Goal: Transaction & Acquisition: Purchase product/service

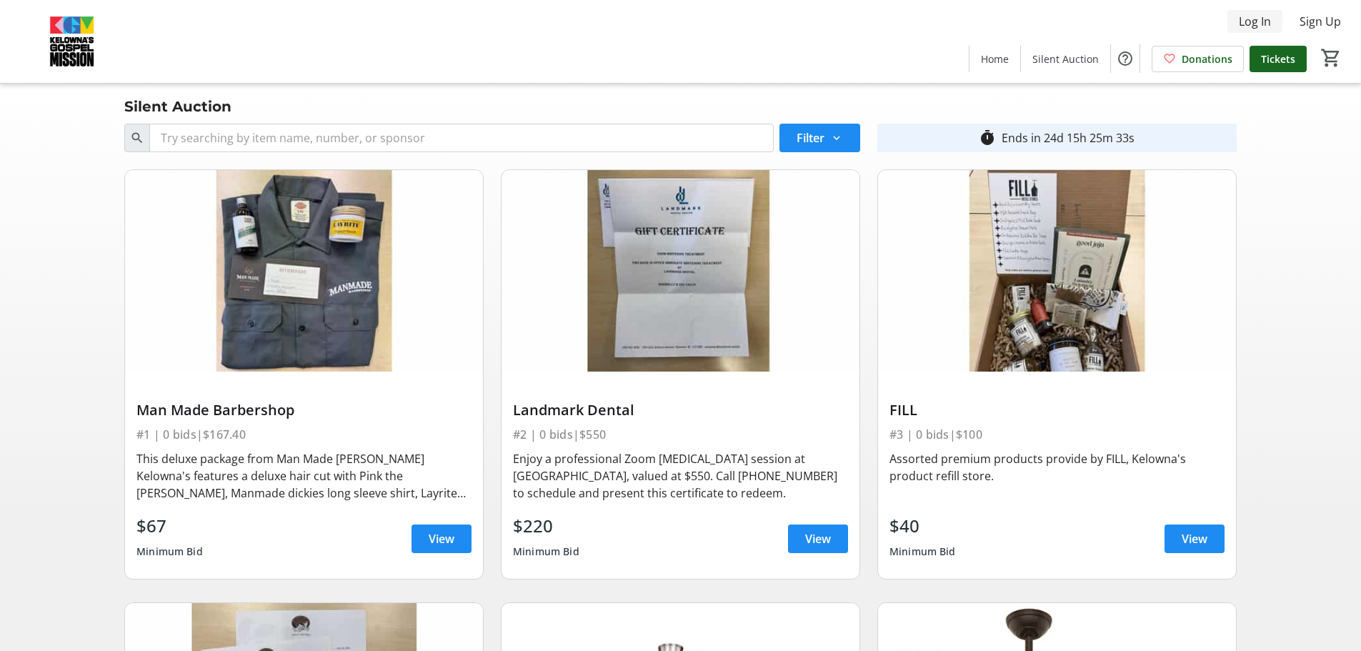
click at [1251, 19] on span "Log In" at bounding box center [1255, 21] width 32 height 17
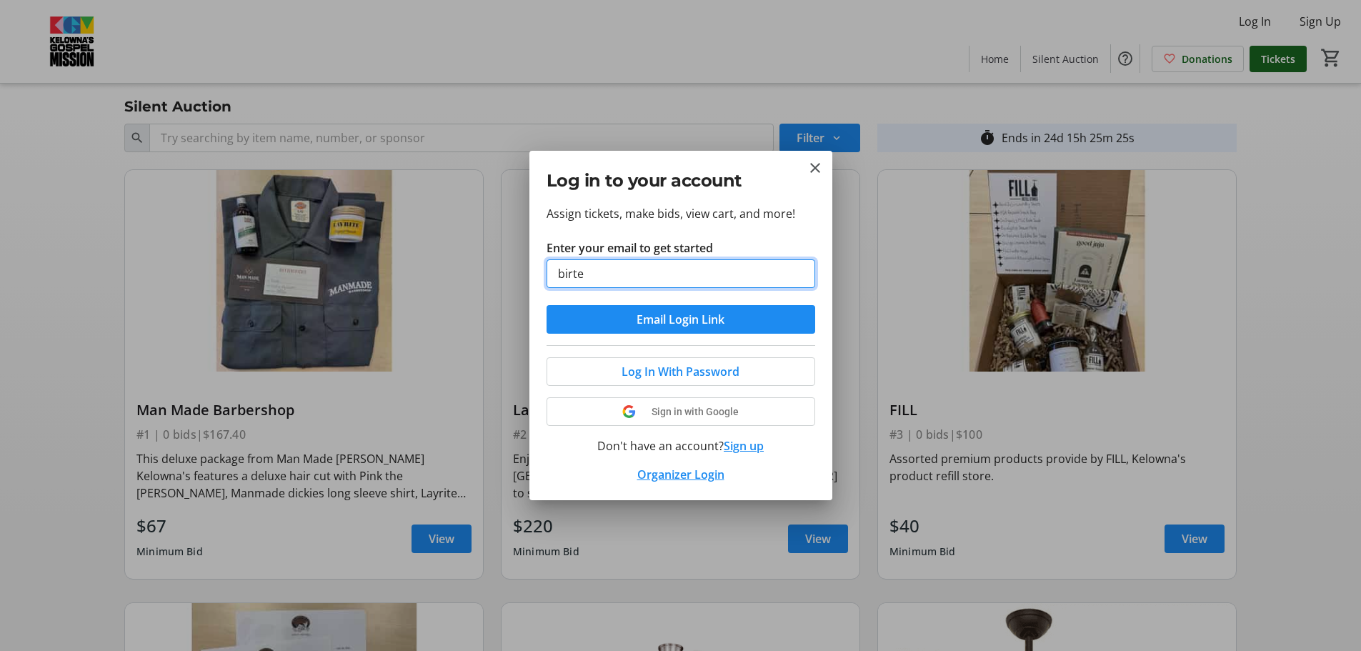
type input "[EMAIL_ADDRESS][DOMAIN_NAME]"
click at [679, 323] on span "Email Login Link" at bounding box center [681, 319] width 88 height 17
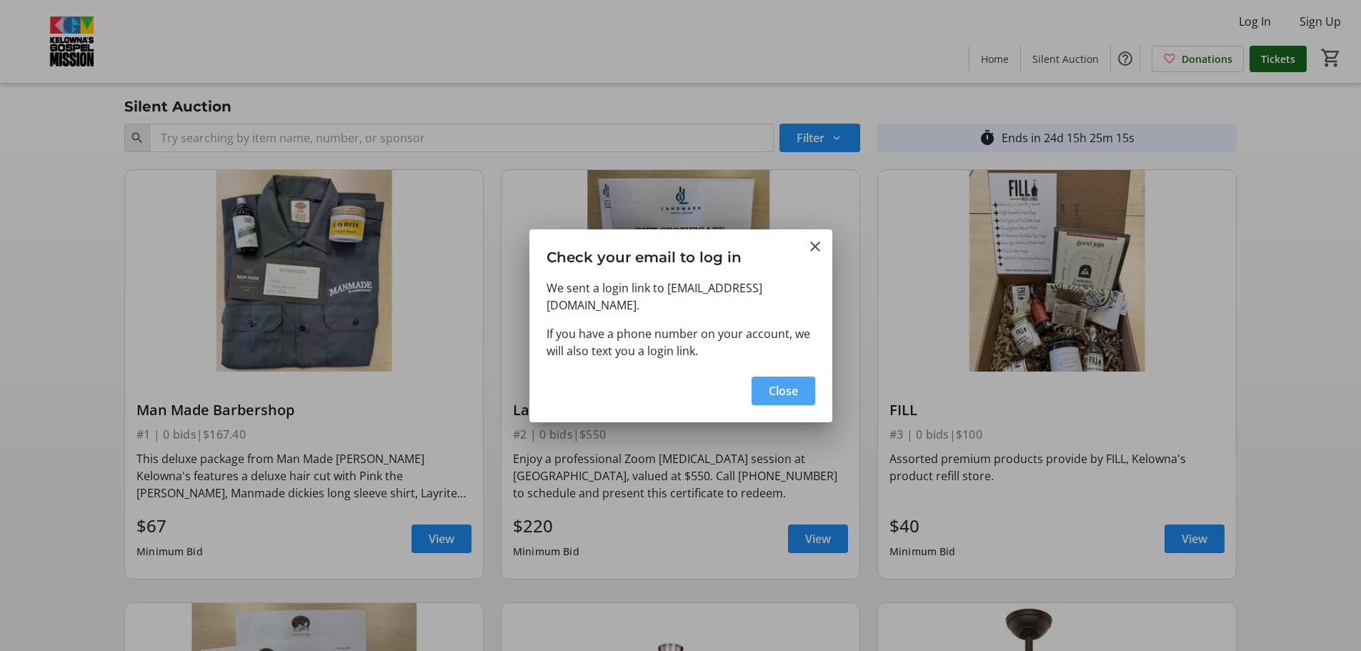
click at [792, 382] on span "Close" at bounding box center [783, 390] width 29 height 17
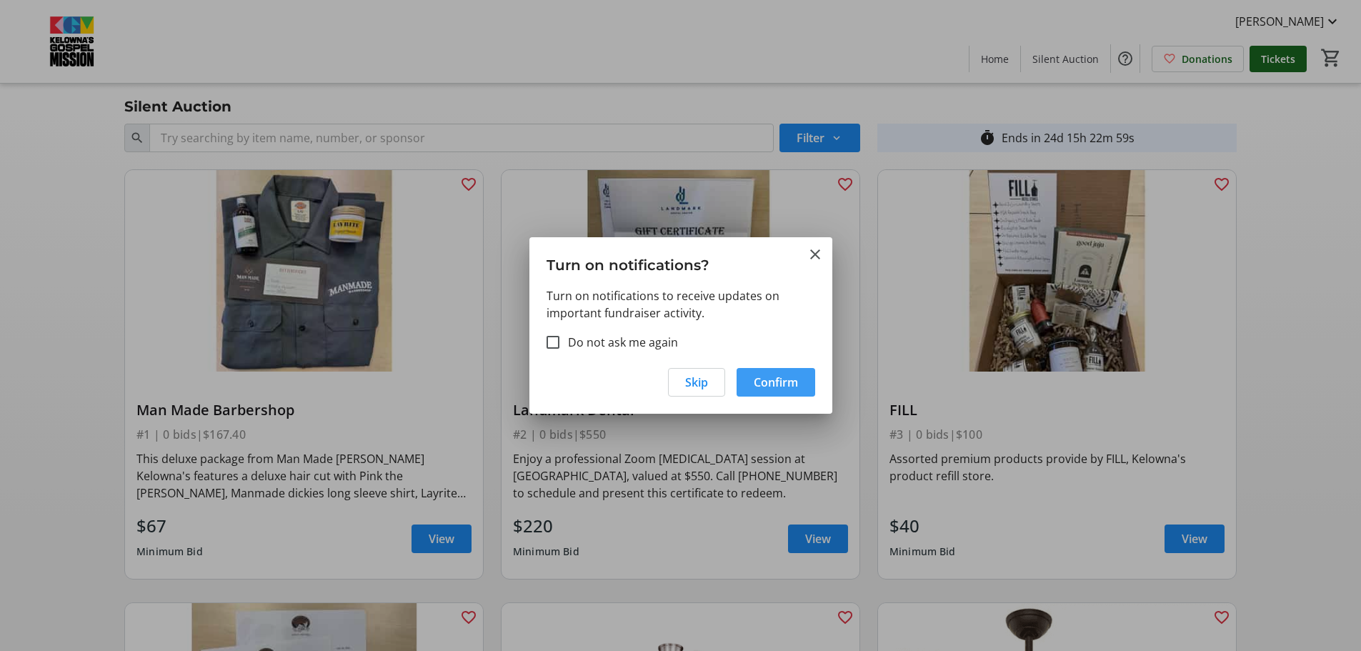
click at [763, 386] on span "Confirm" at bounding box center [776, 382] width 44 height 17
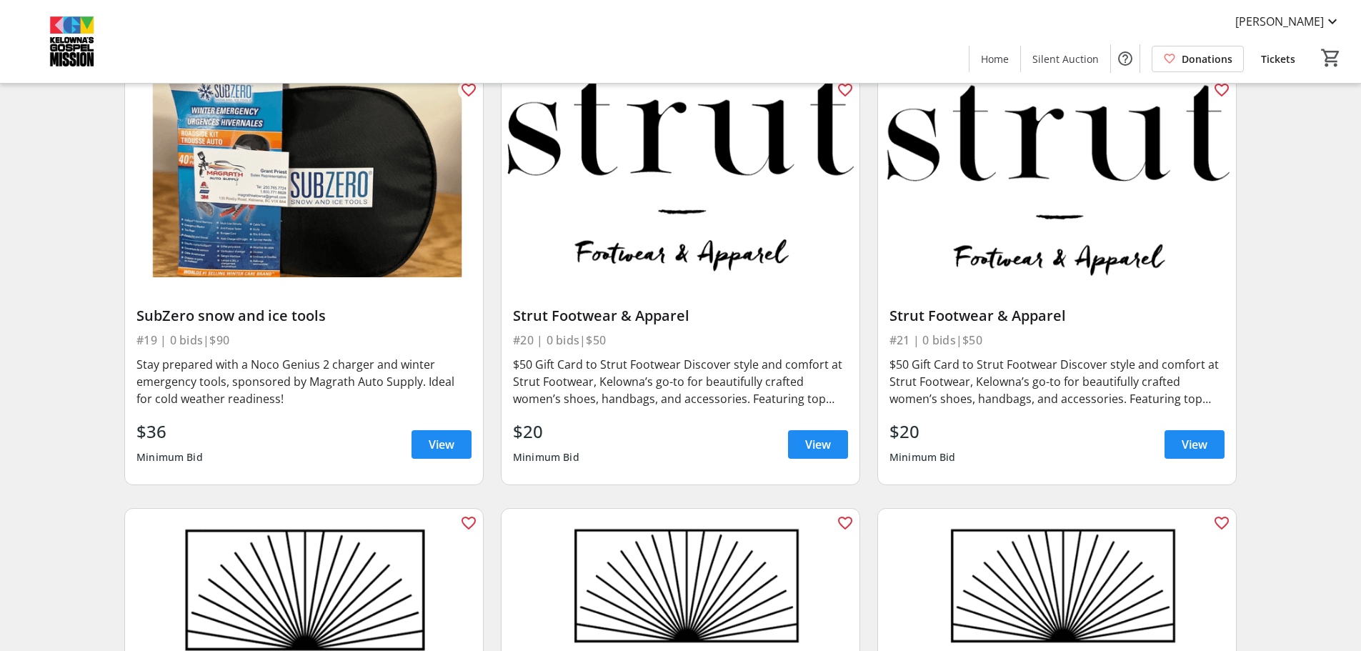
scroll to position [2715, 0]
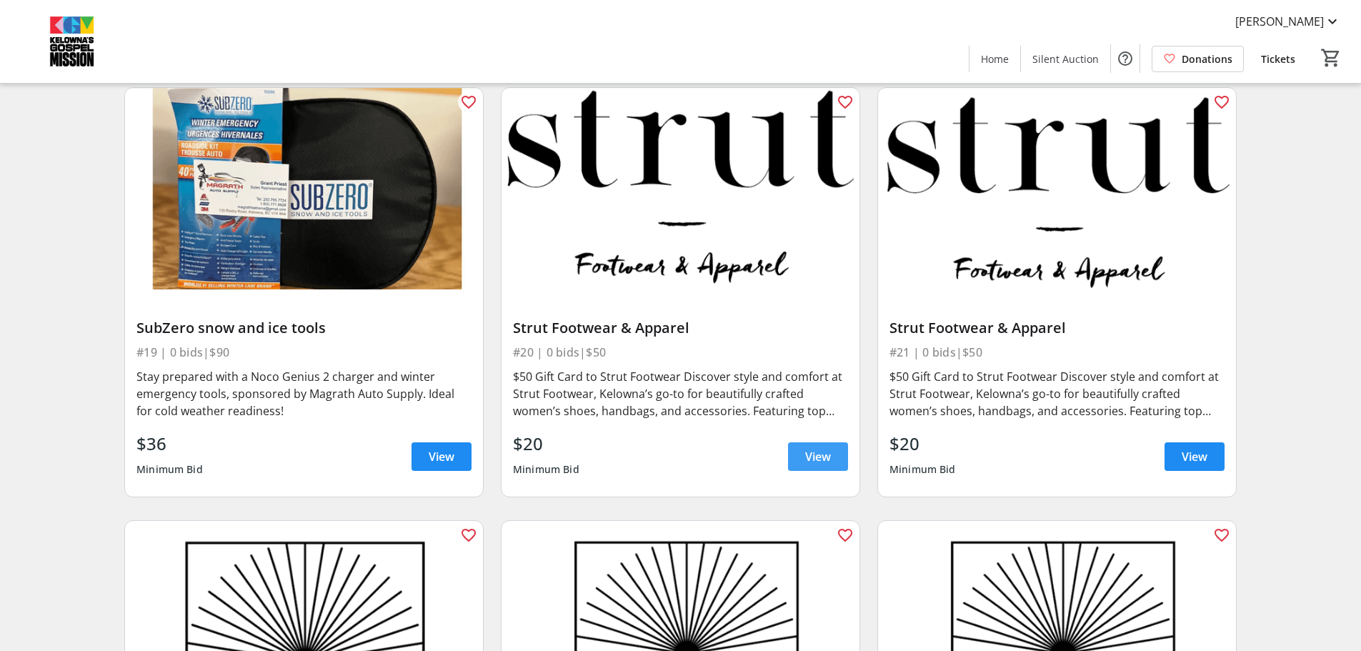
click at [819, 457] on span "View" at bounding box center [818, 456] width 26 height 17
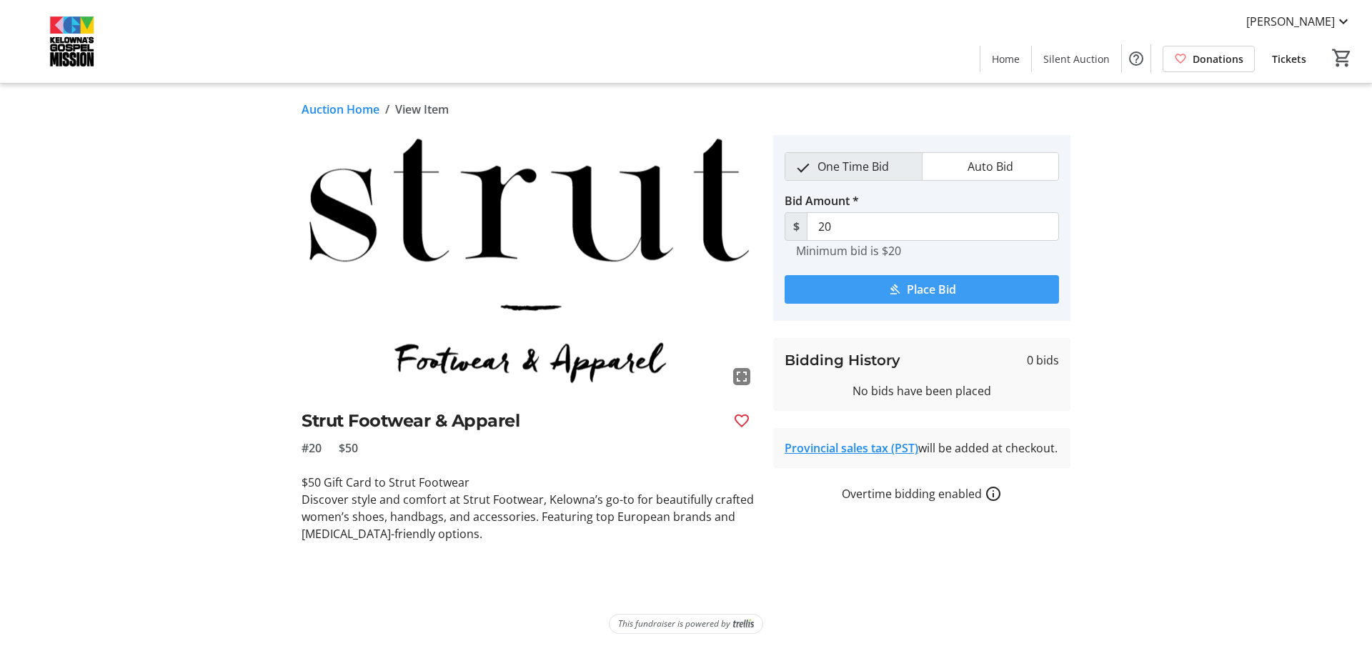
click at [907, 294] on span "Place Bid" at bounding box center [931, 289] width 49 height 17
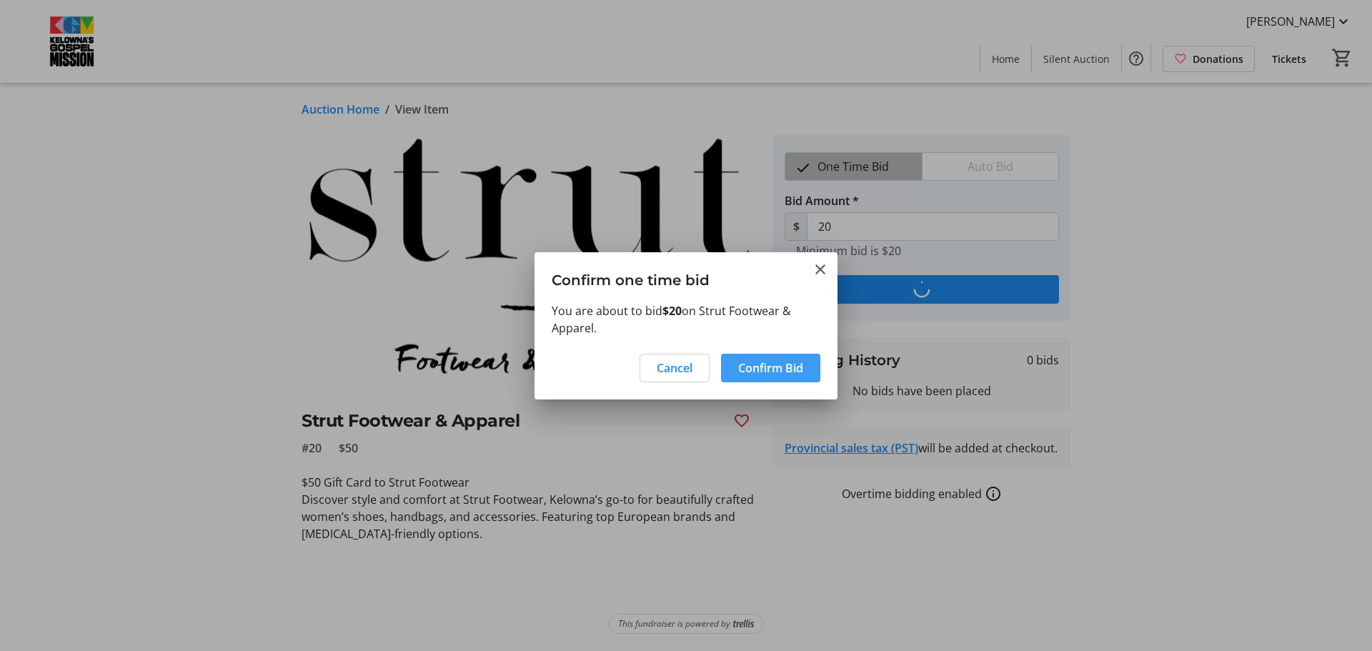
click at [777, 374] on span "Confirm Bid" at bounding box center [770, 367] width 65 height 17
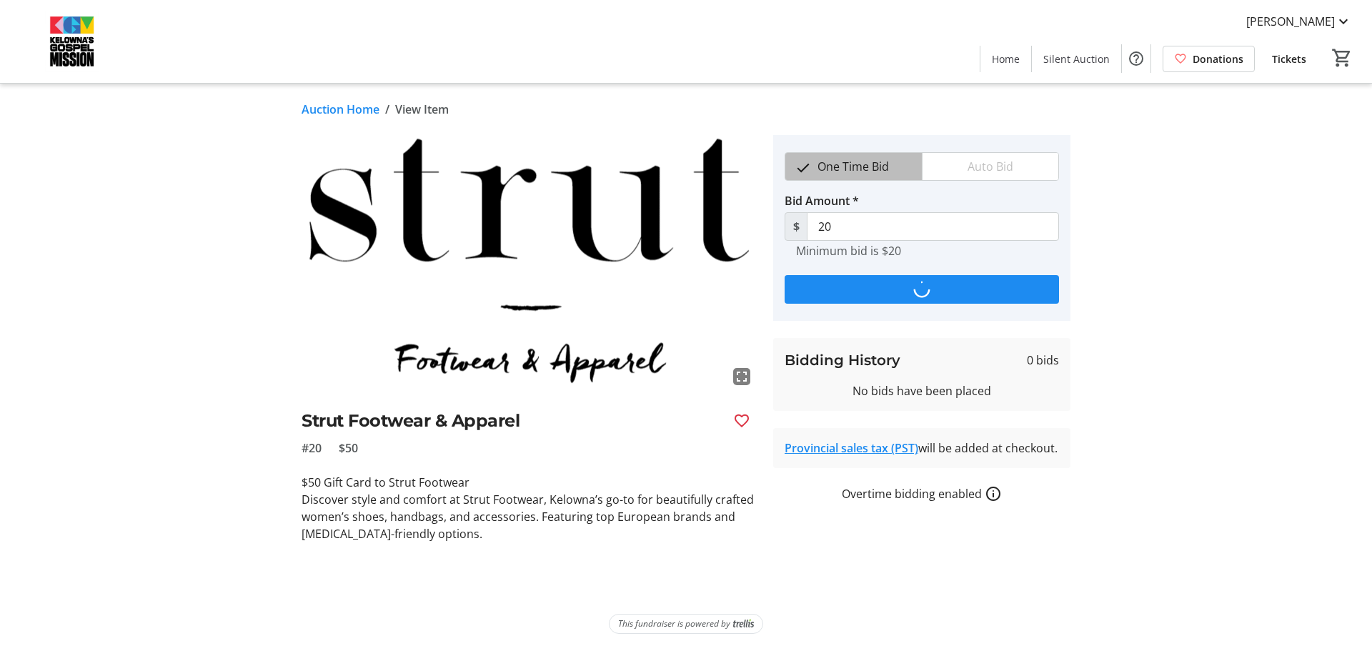
type input "30"
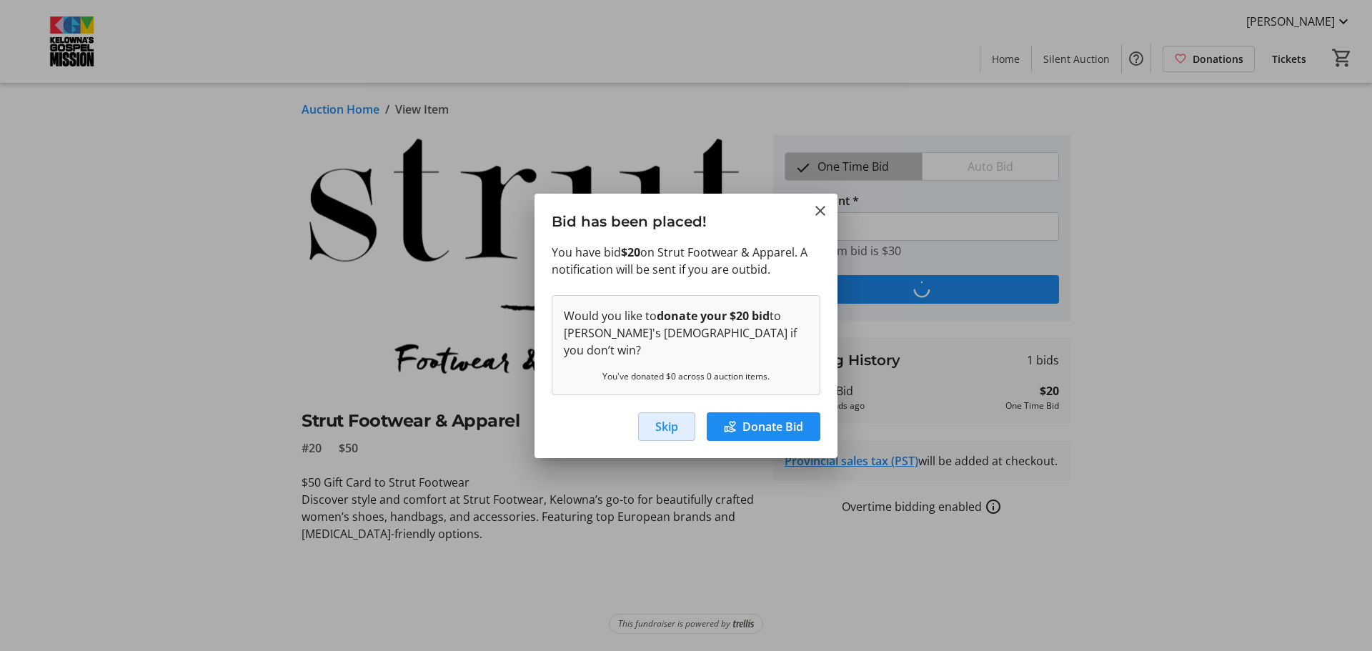
click at [665, 418] on span "Skip" at bounding box center [666, 426] width 23 height 17
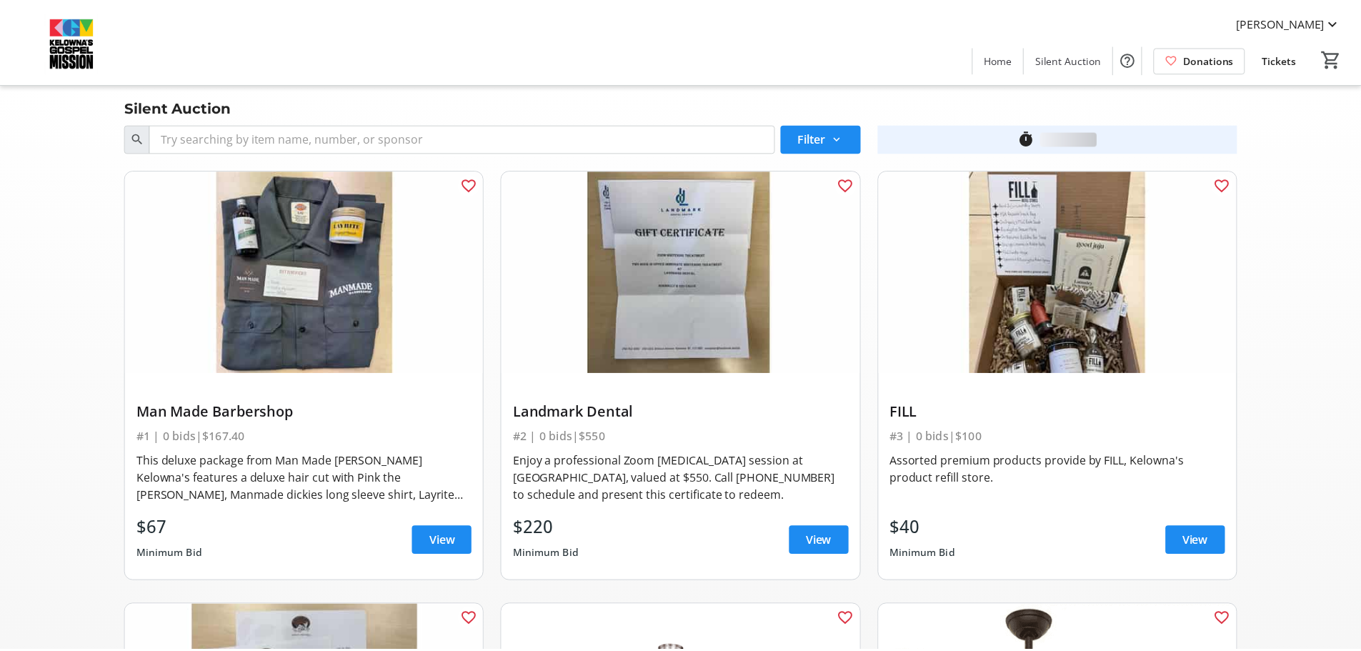
scroll to position [2715, 0]
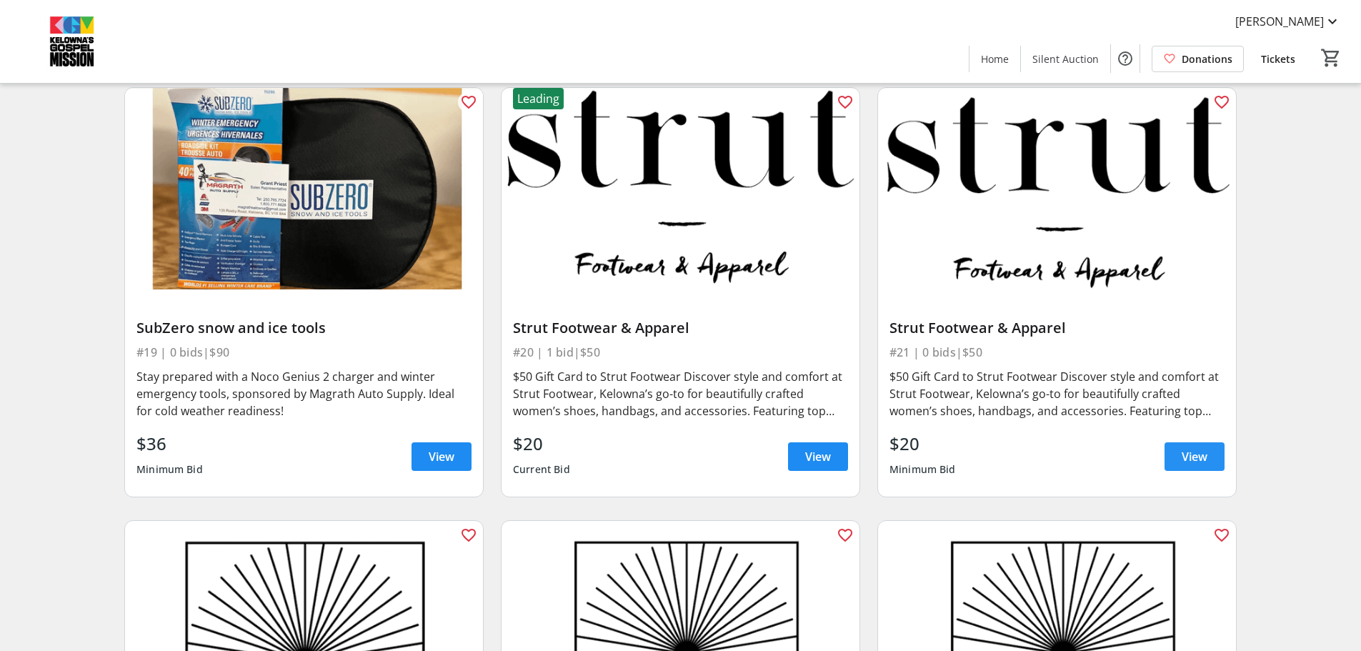
click at [1186, 458] on span "View" at bounding box center [1195, 456] width 26 height 17
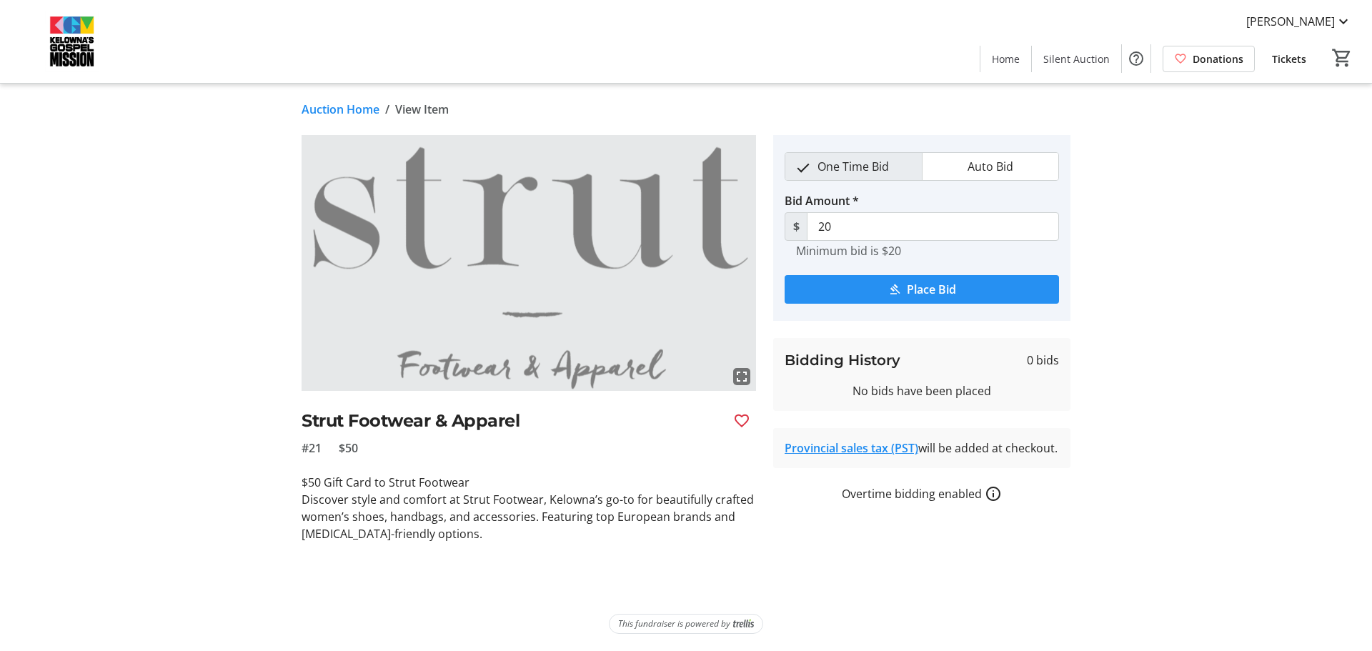
click at [925, 289] on span "Place Bid" at bounding box center [931, 289] width 49 height 17
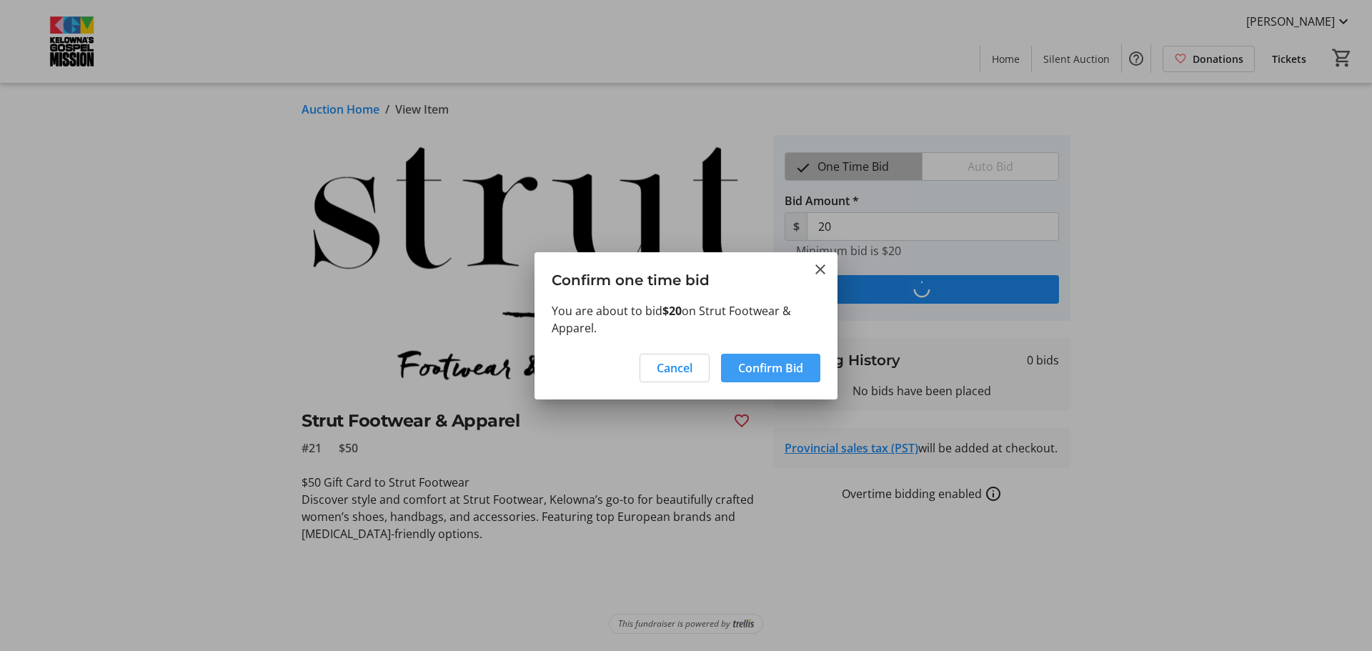
click at [786, 364] on span "Confirm Bid" at bounding box center [770, 367] width 65 height 17
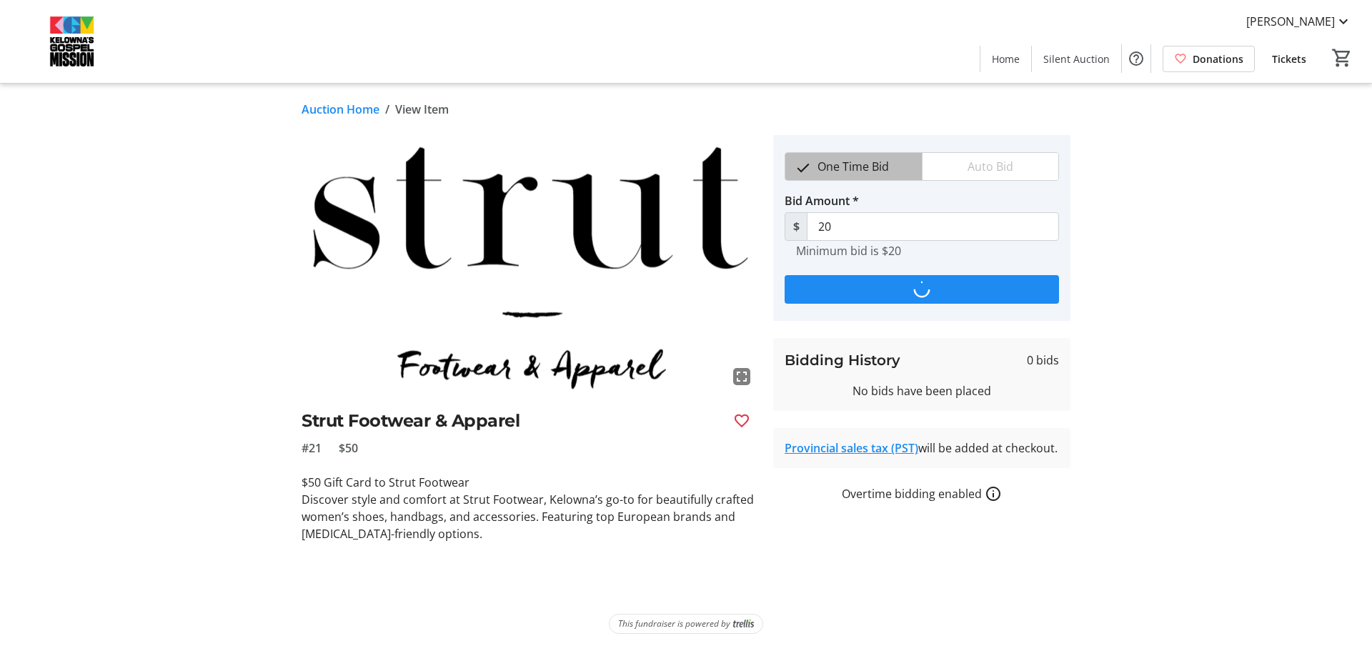
type input "30"
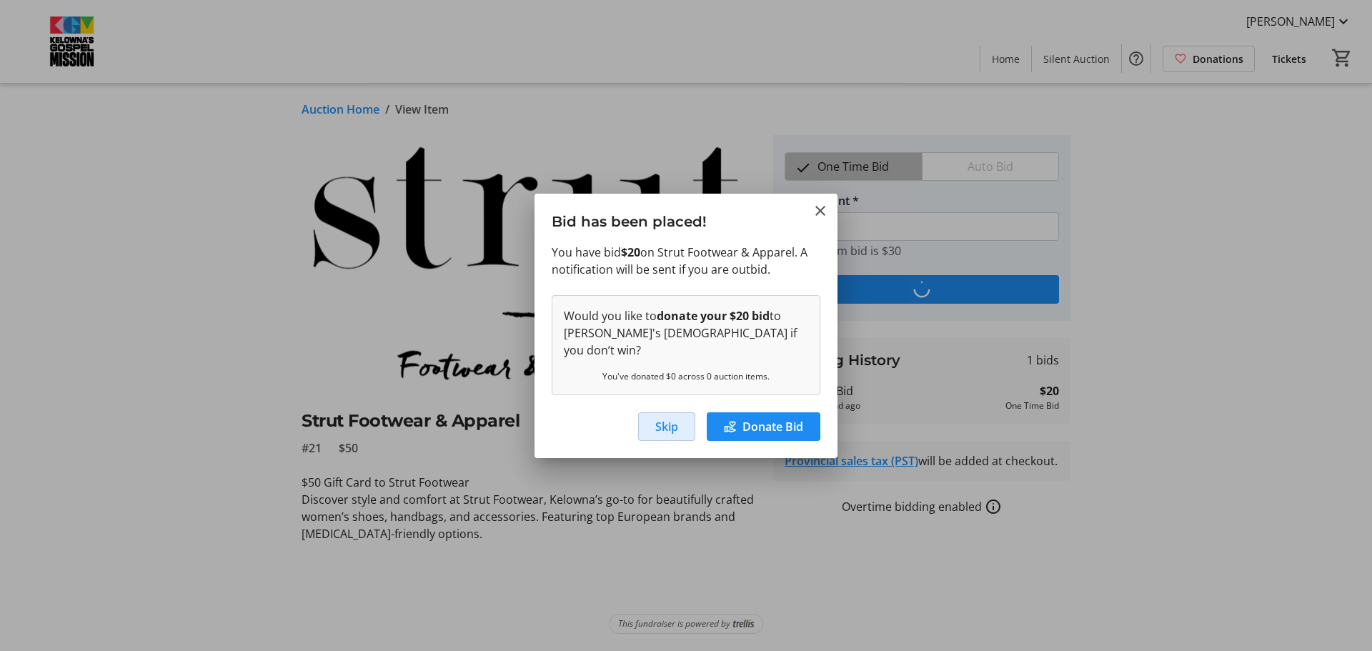
click at [655, 419] on span "Skip" at bounding box center [666, 426] width 23 height 17
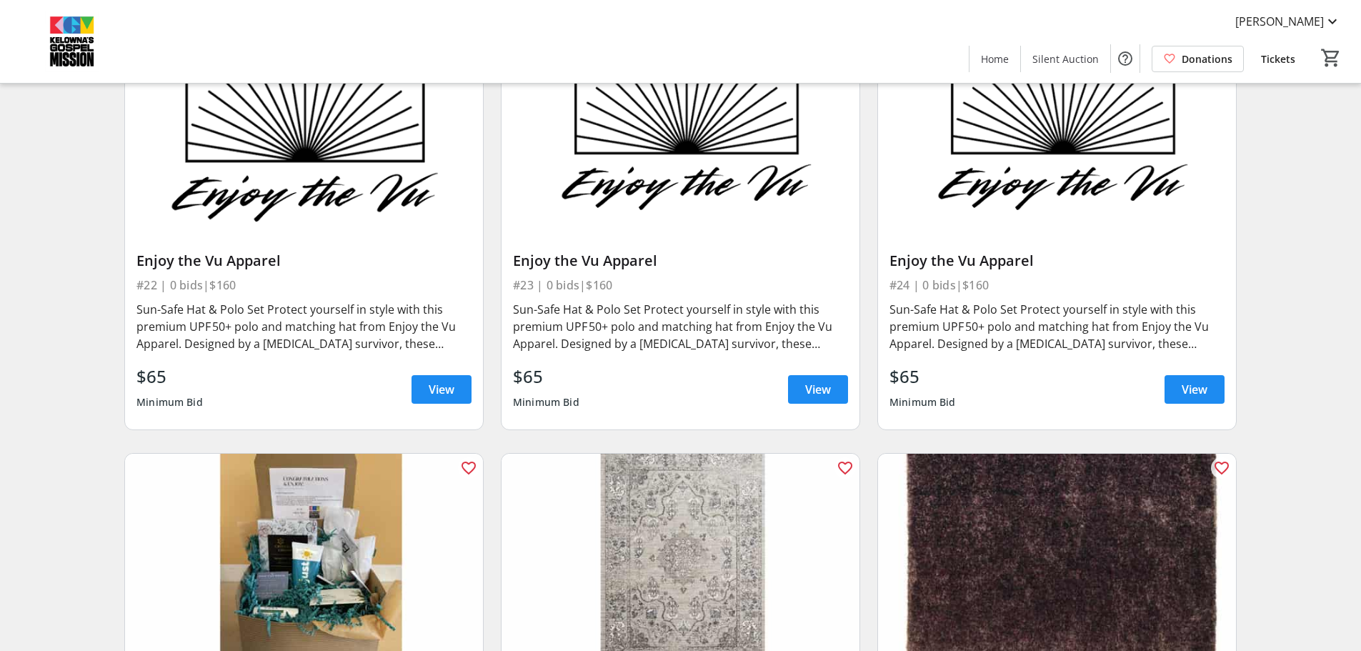
scroll to position [3501, 0]
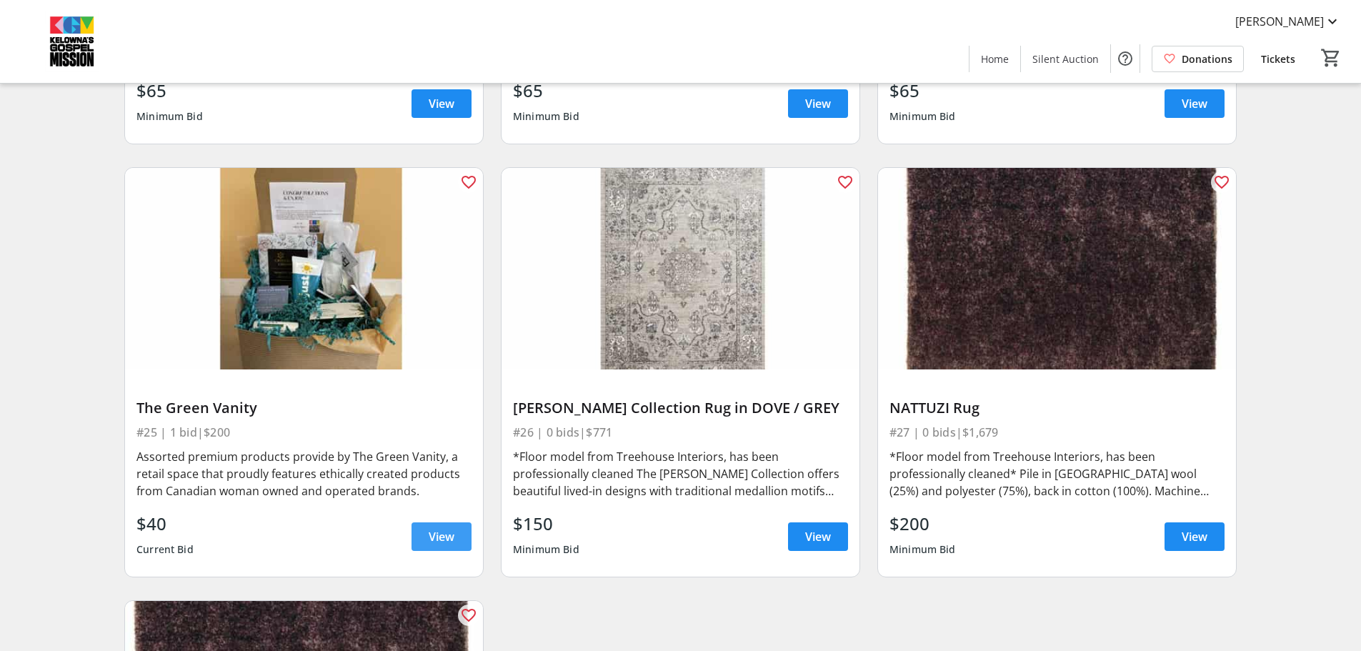
click at [432, 543] on span "View" at bounding box center [442, 536] width 26 height 17
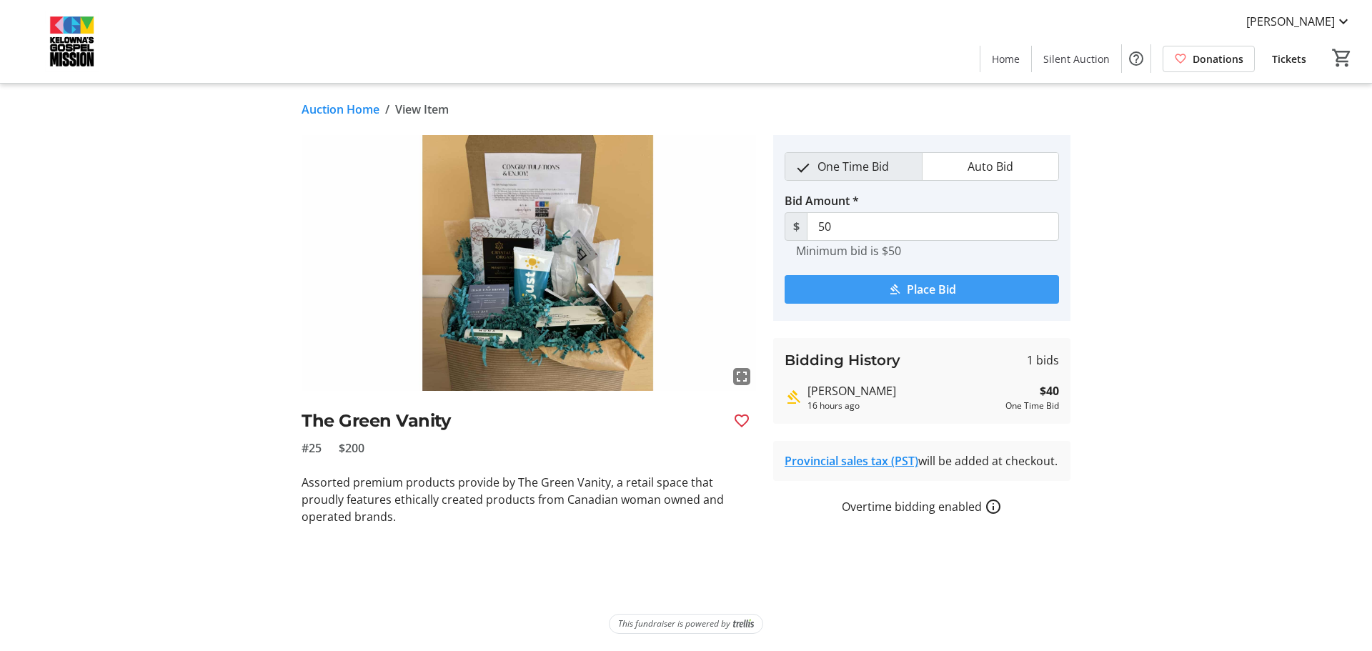
click at [932, 288] on span "Place Bid" at bounding box center [931, 289] width 49 height 17
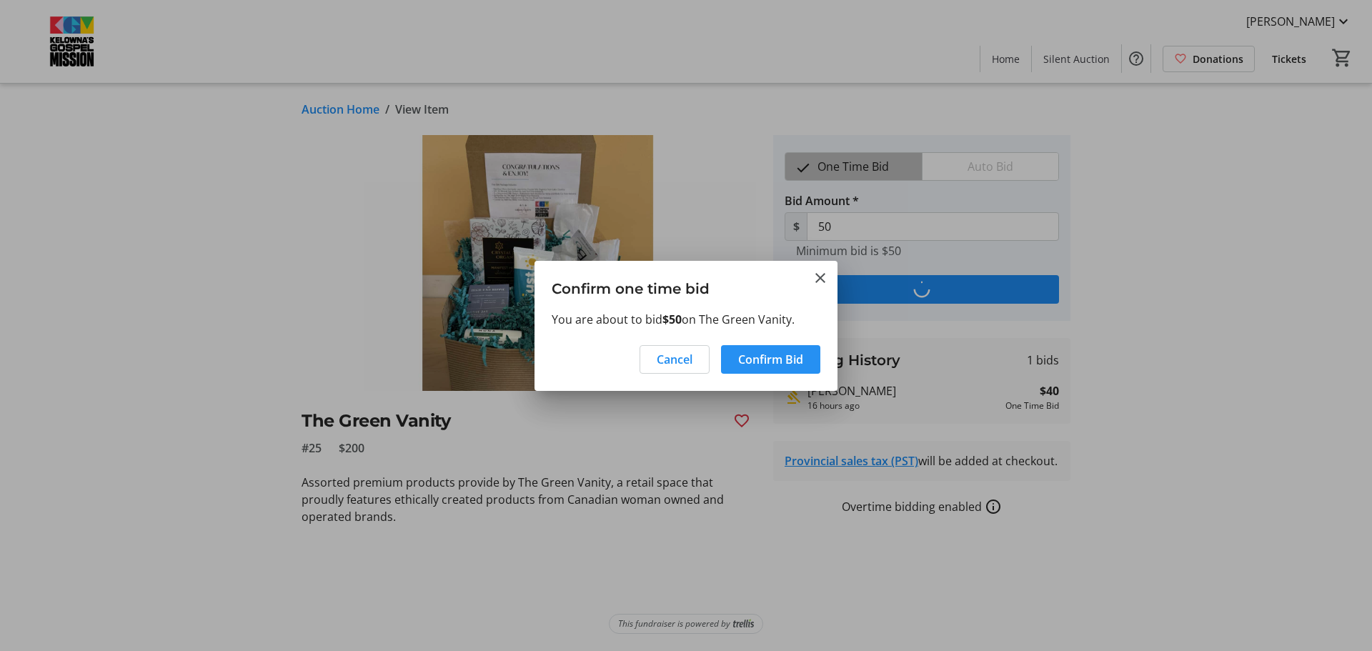
click at [777, 367] on span "Confirm Bid" at bounding box center [770, 359] width 65 height 17
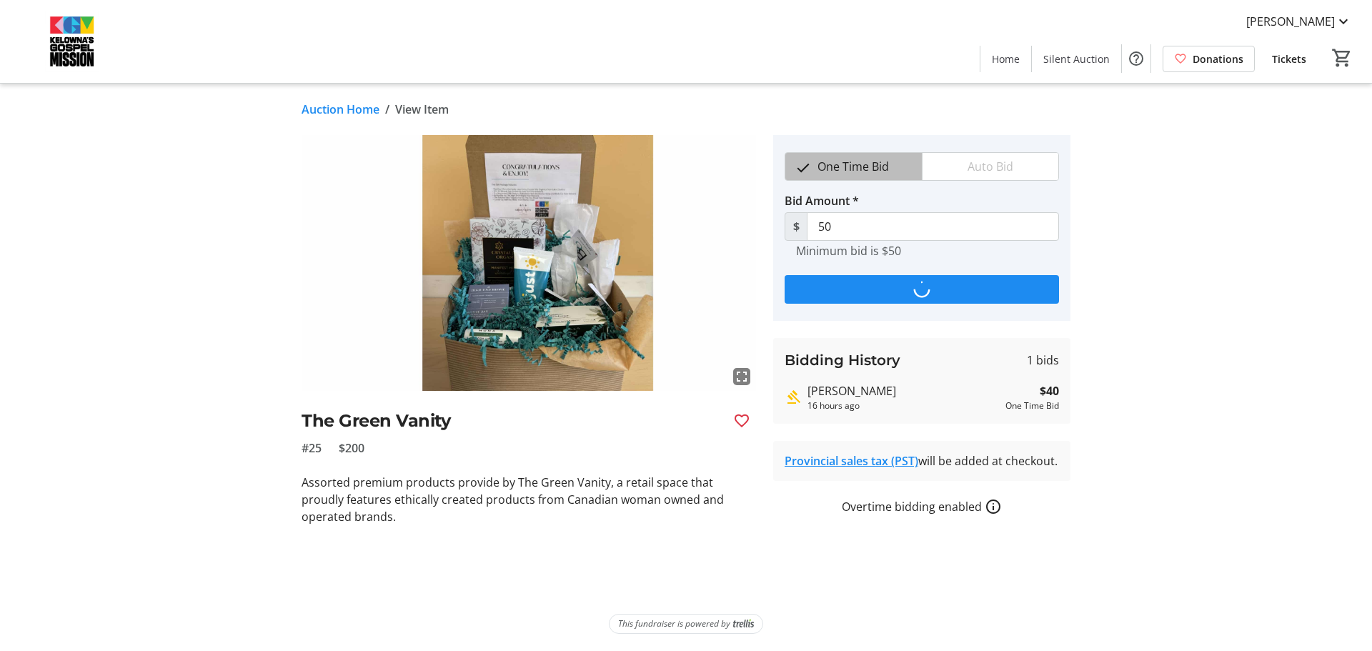
type input "60"
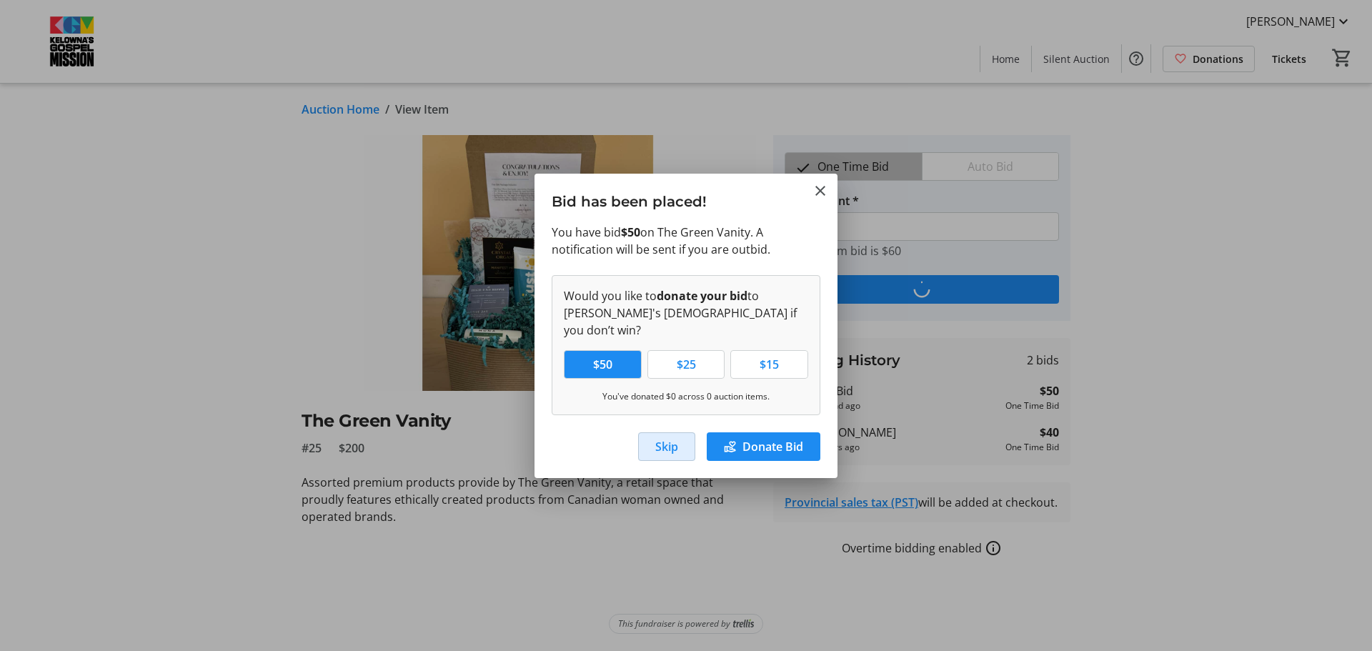
click at [664, 444] on span "Skip" at bounding box center [666, 446] width 23 height 17
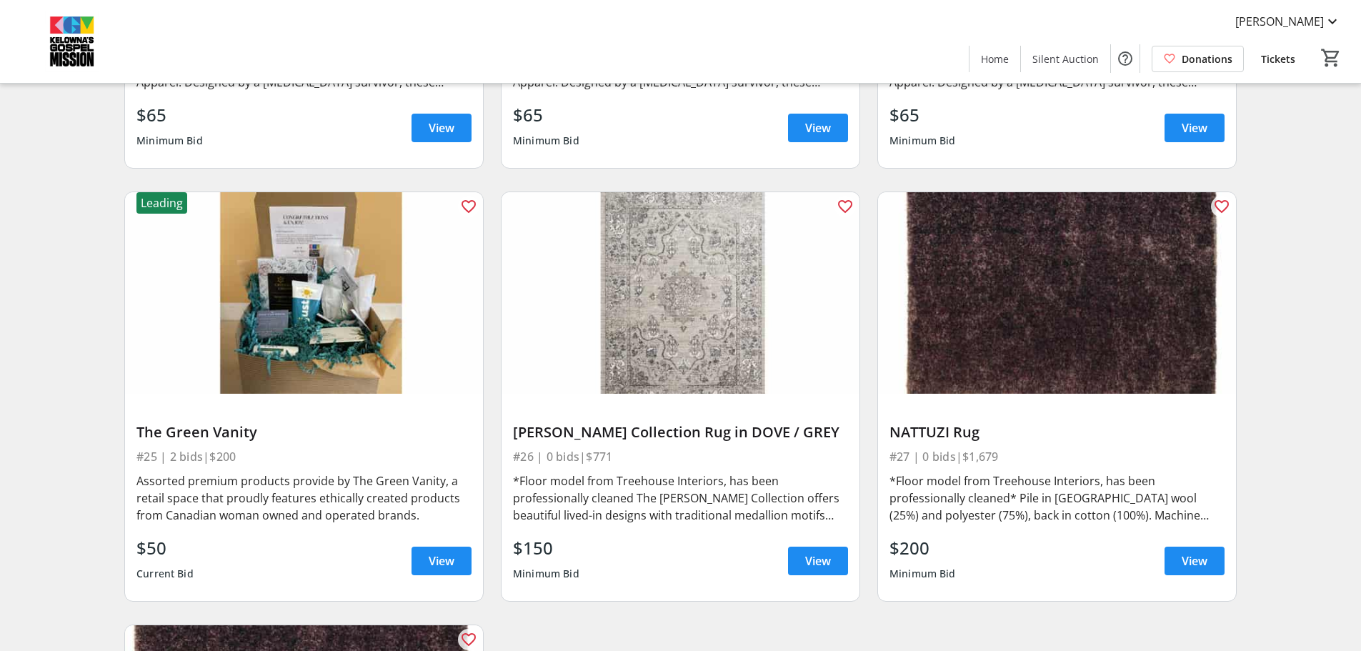
scroll to position [3475, 0]
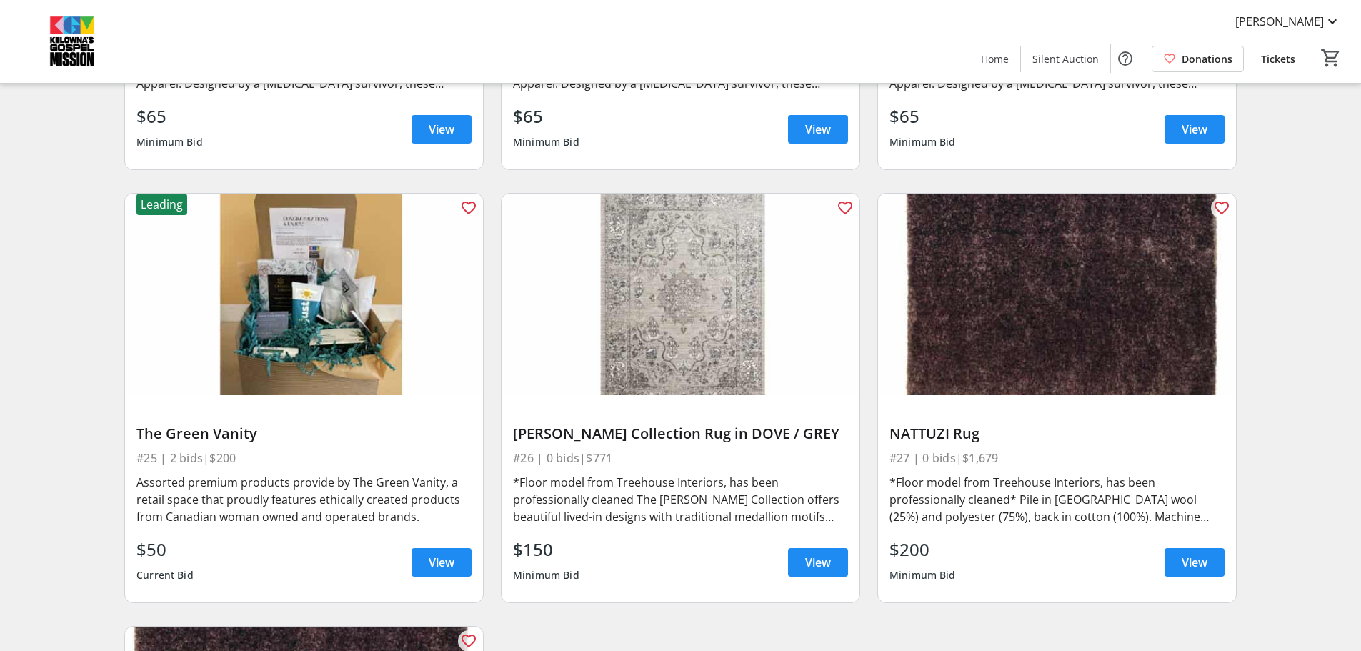
click at [1093, 289] on img at bounding box center [1057, 294] width 358 height 201
click at [1200, 562] on span "View" at bounding box center [1195, 562] width 26 height 17
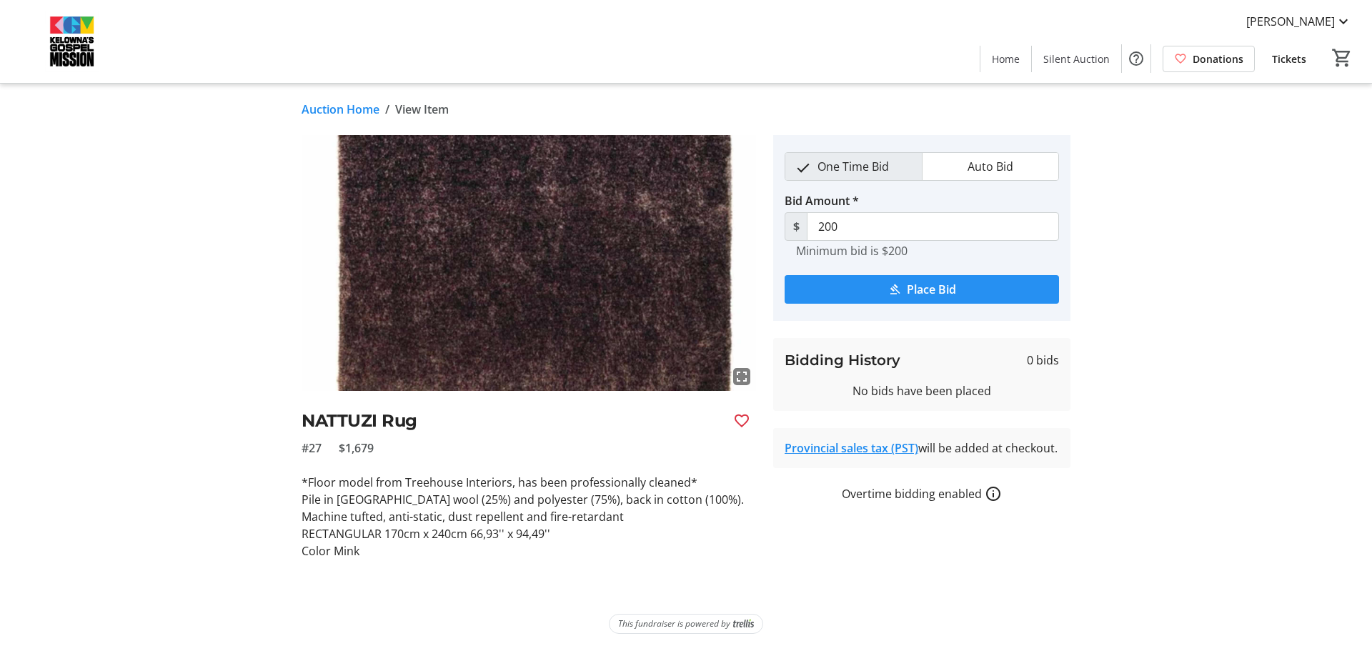
click at [918, 289] on span "Place Bid" at bounding box center [931, 289] width 49 height 17
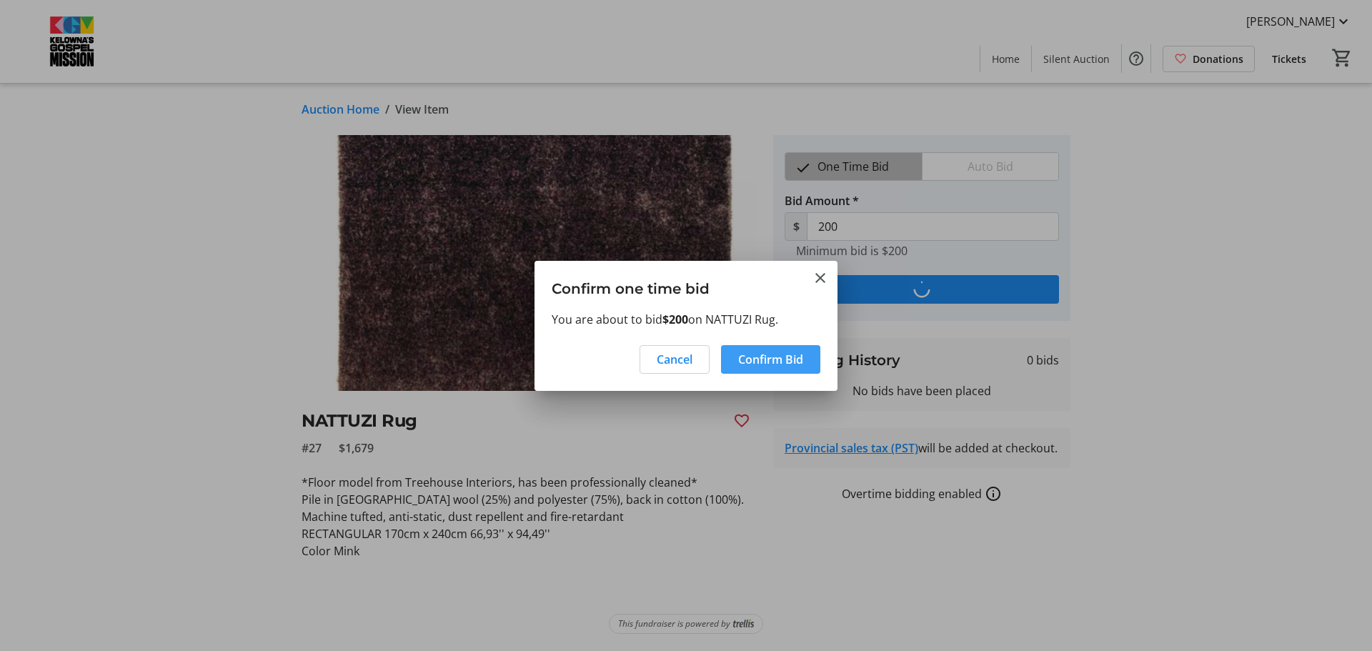
click at [746, 351] on span "Confirm Bid" at bounding box center [770, 359] width 65 height 17
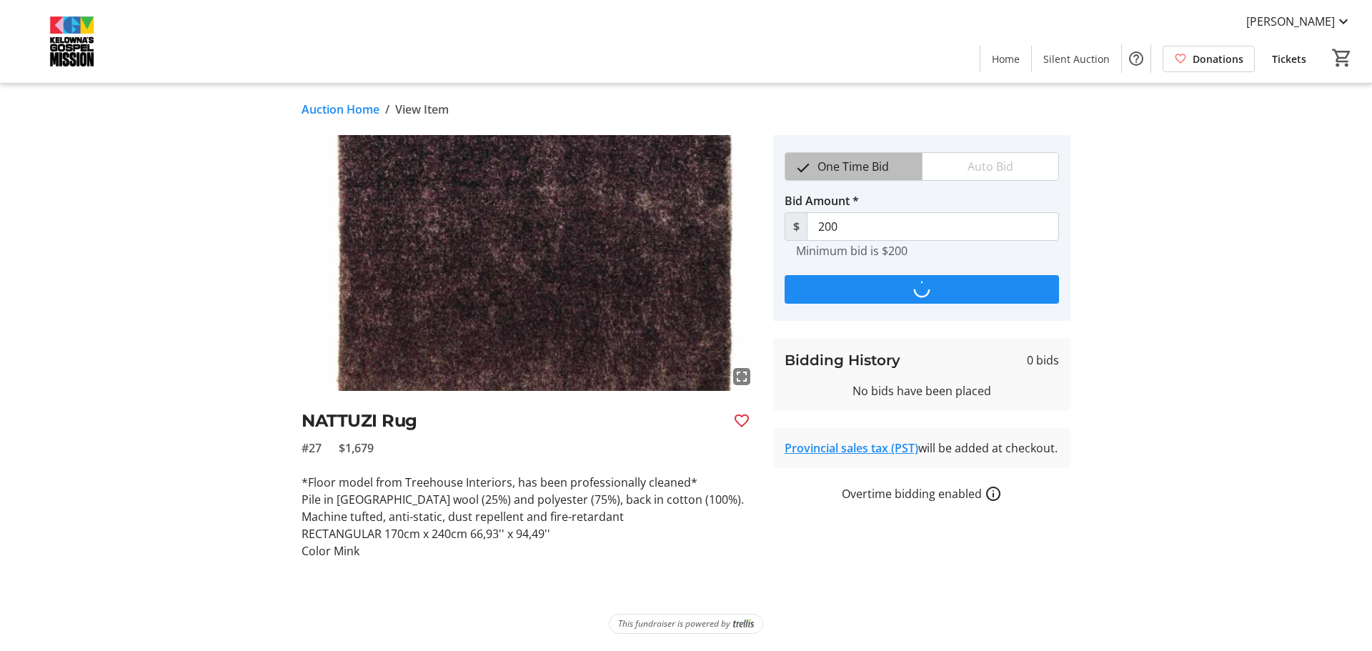
type input "220"
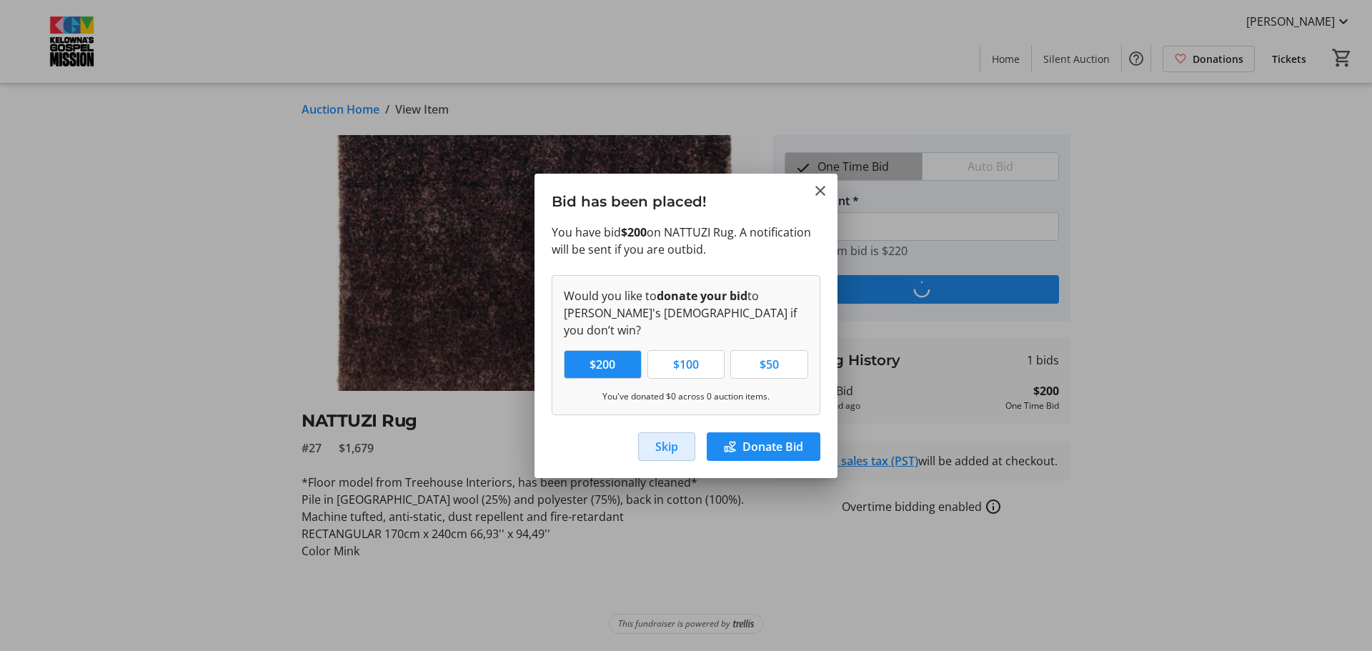
click at [670, 439] on span "Skip" at bounding box center [666, 446] width 23 height 17
